Goal: Transaction & Acquisition: Register for event/course

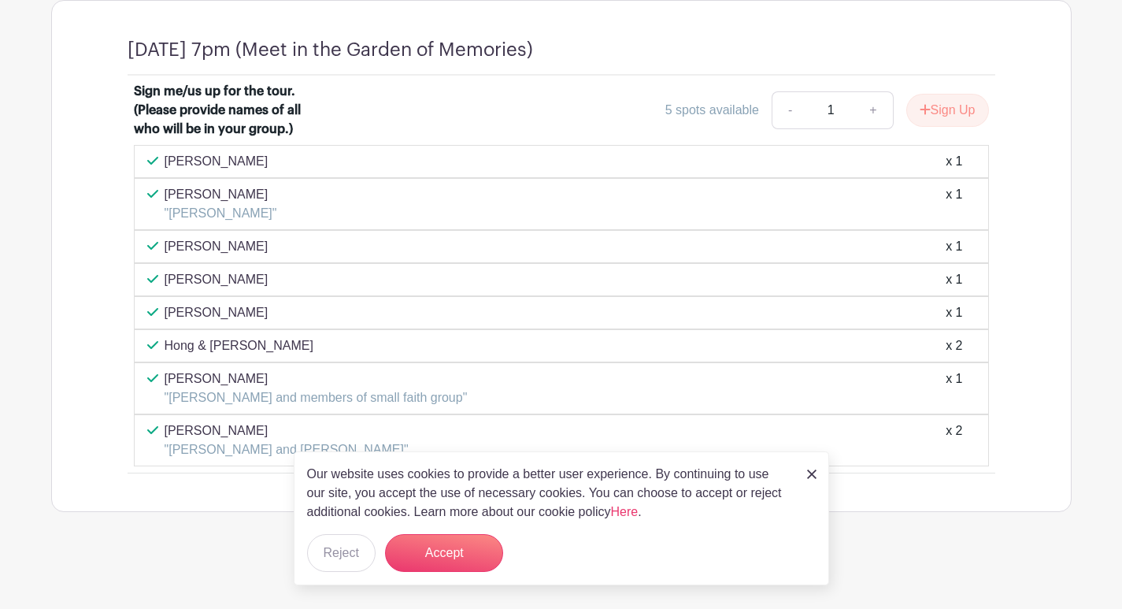
scroll to position [1033, 0]
click at [815, 469] on img at bounding box center [811, 473] width 9 height 9
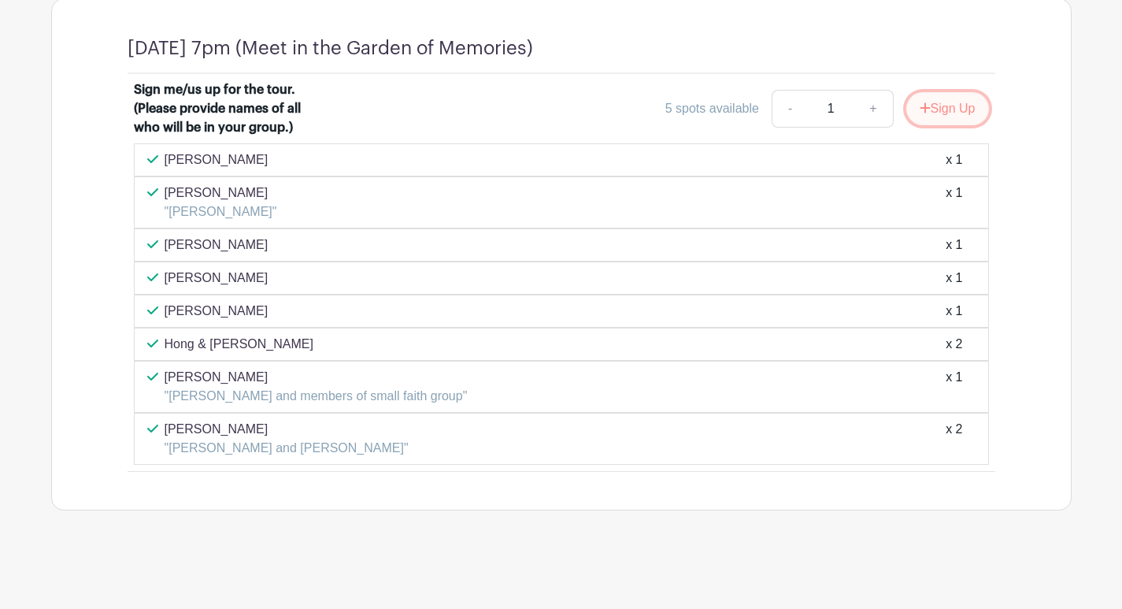
click at [944, 116] on button "Sign Up" at bounding box center [948, 108] width 83 height 33
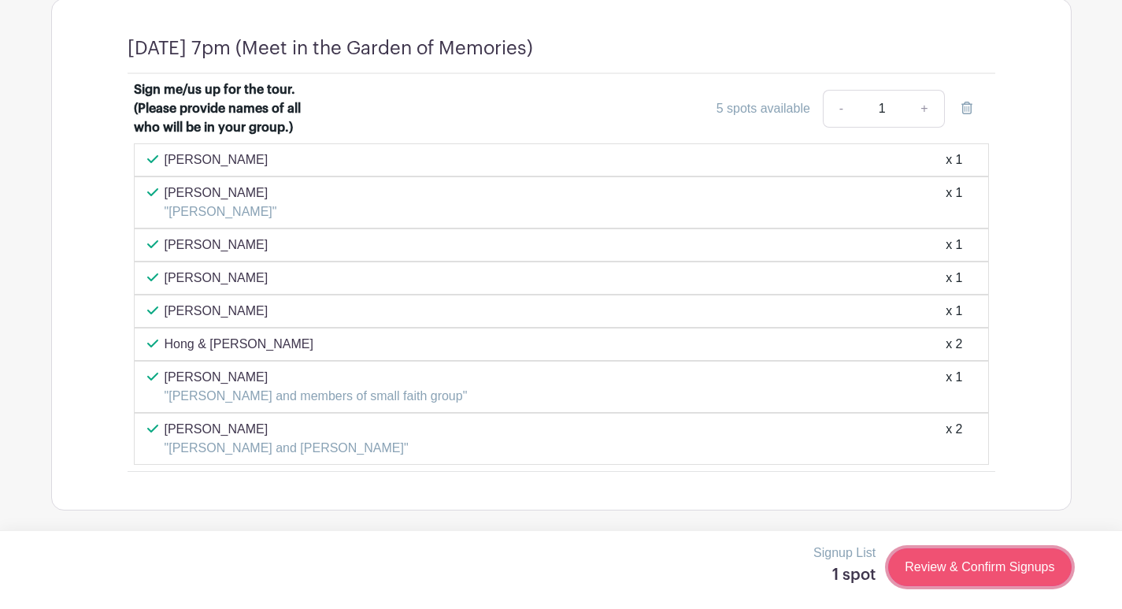
click at [953, 568] on link "Review & Confirm Signups" at bounding box center [980, 567] width 183 height 38
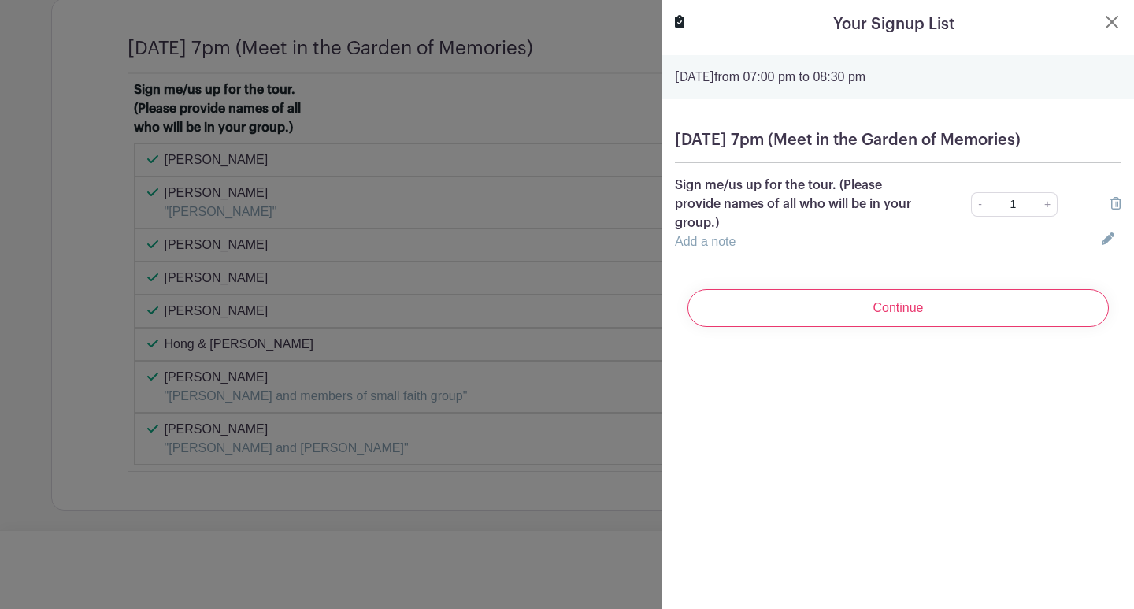
click at [728, 248] on link "Add a note" at bounding box center [705, 241] width 61 height 13
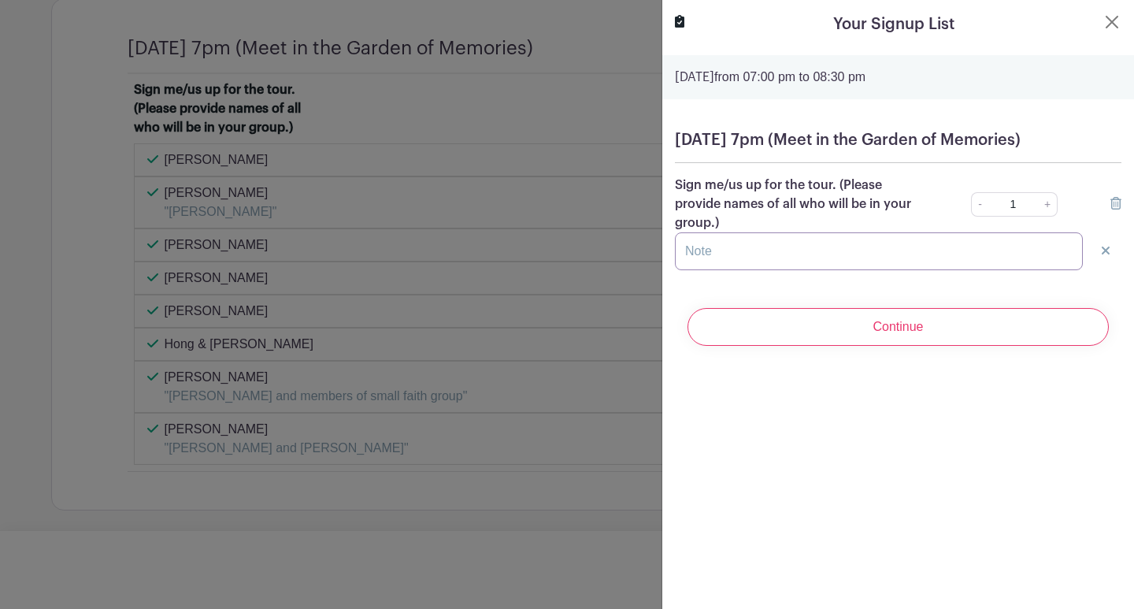
click at [733, 269] on input "text" at bounding box center [879, 251] width 408 height 38
type input "b"
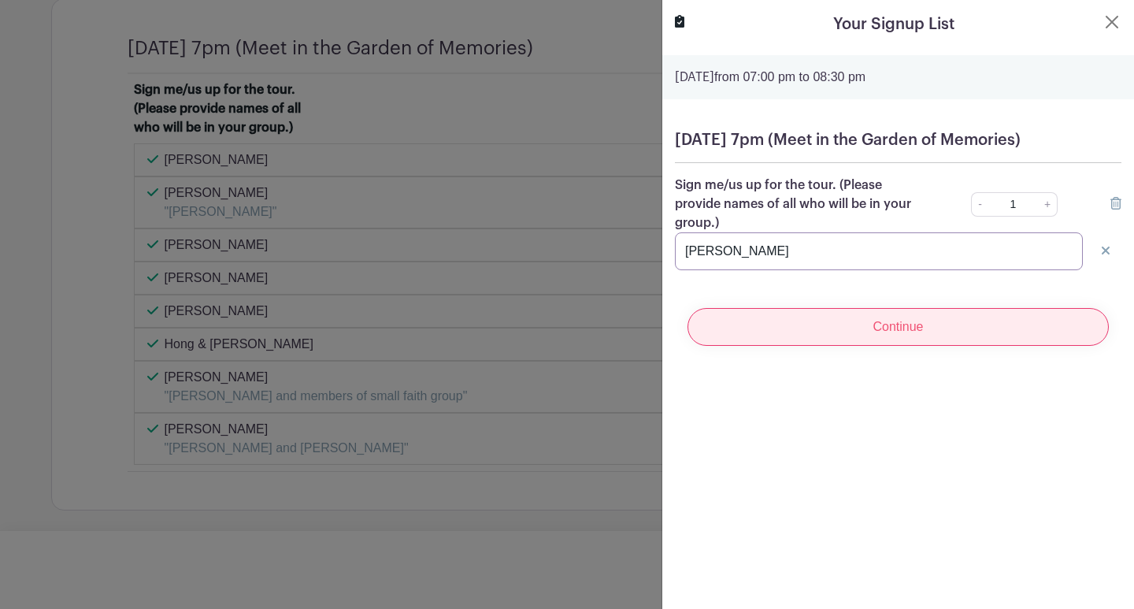
type input "[PERSON_NAME]"
click at [875, 346] on input "Continue" at bounding box center [898, 327] width 421 height 38
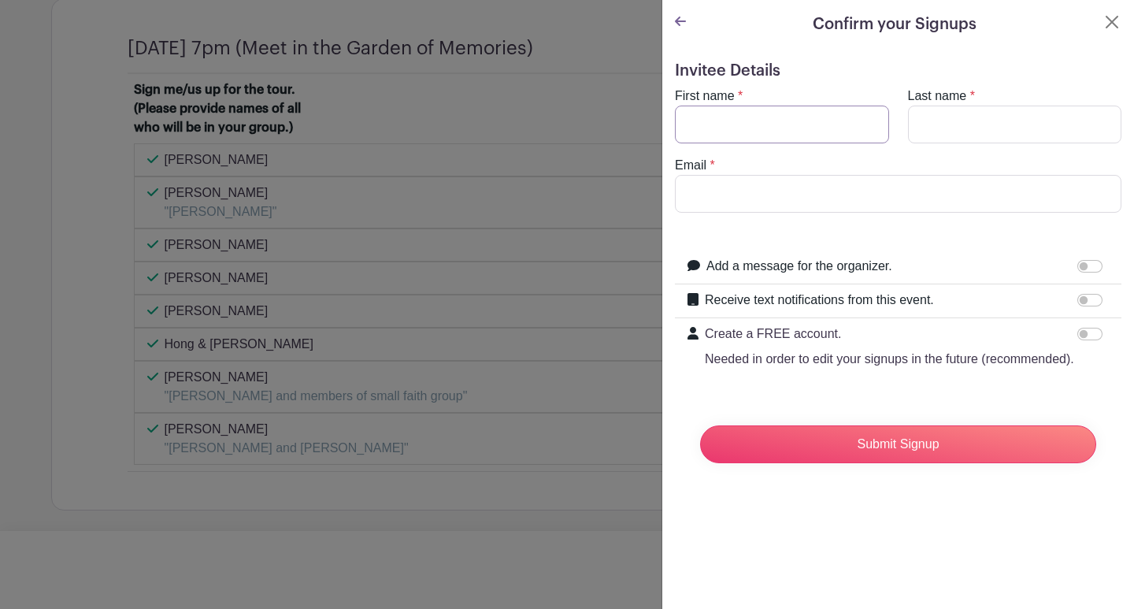
click at [789, 134] on input "First name" at bounding box center [782, 125] width 214 height 38
type input "Brook and [PERSON_NAME]"
type input "[PERSON_NAME]"
type input "[EMAIL_ADDRESS][DOMAIN_NAME]"
click at [794, 121] on input "Brook and [PERSON_NAME]" at bounding box center [782, 125] width 214 height 38
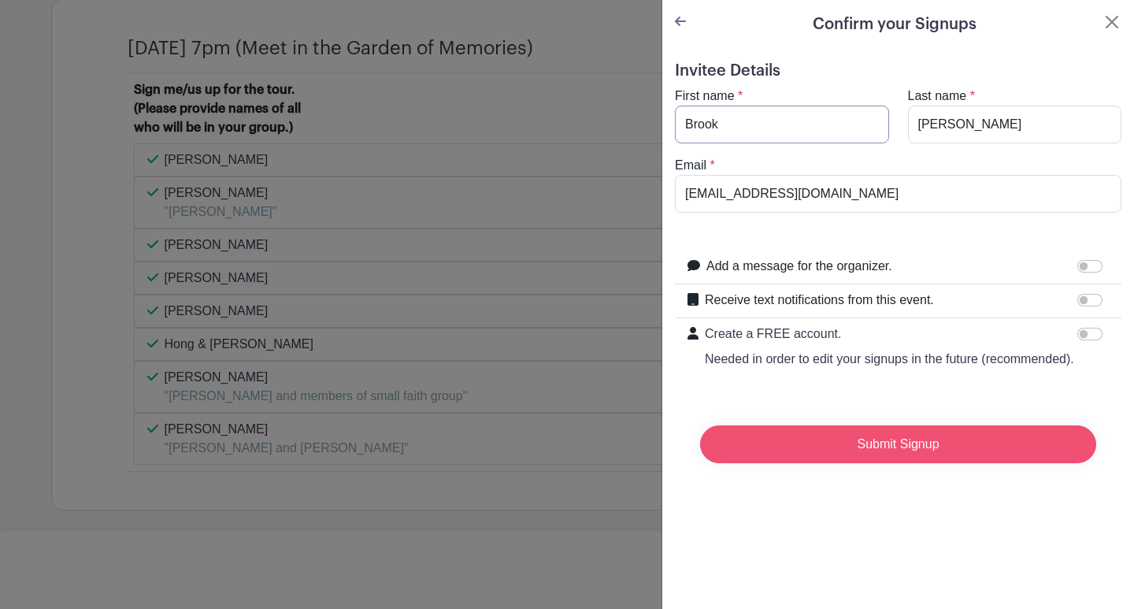
type input "Brook"
click at [936, 460] on input "Submit Signup" at bounding box center [898, 444] width 396 height 38
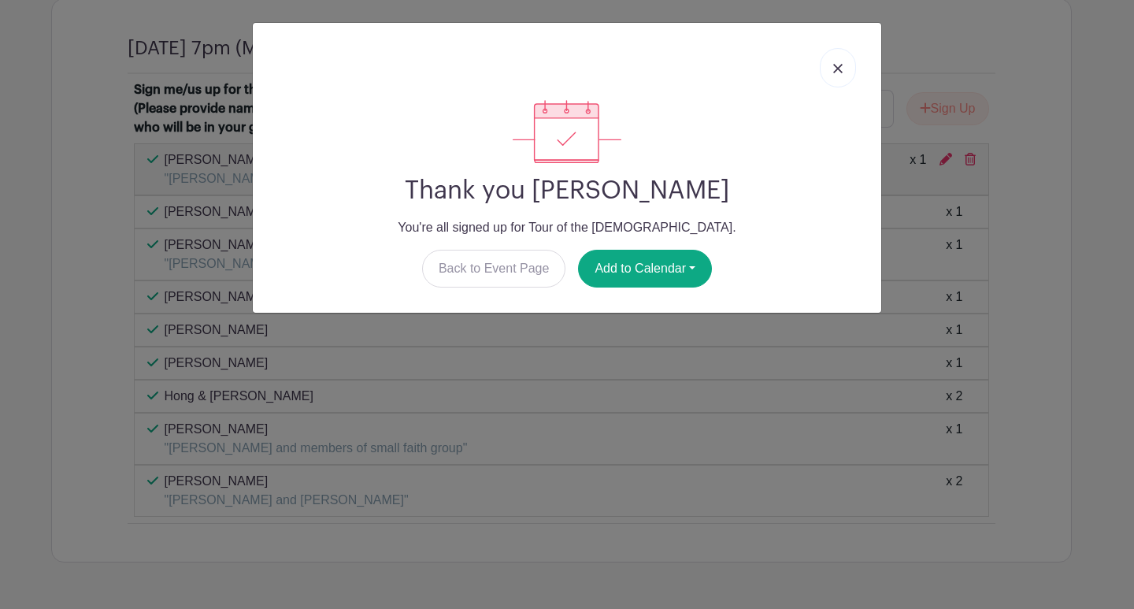
click at [835, 66] on img at bounding box center [837, 68] width 9 height 9
